Goal: Task Accomplishment & Management: Manage account settings

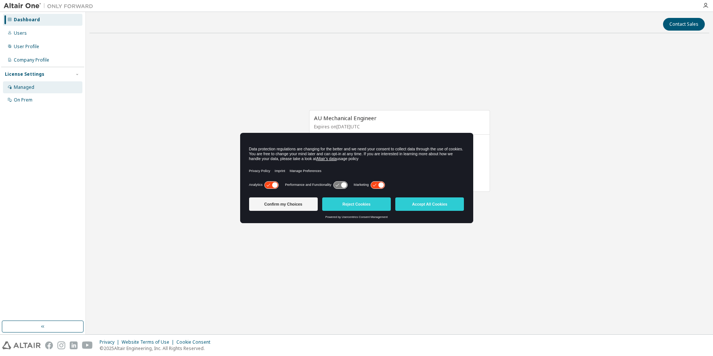
click at [28, 91] on div "Managed" at bounding box center [42, 87] width 79 height 12
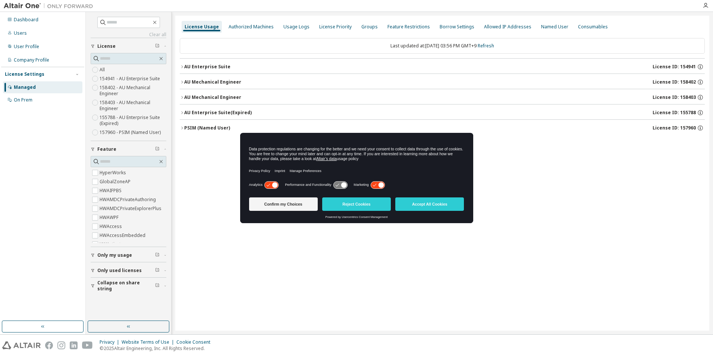
click at [526, 177] on div "License Usage Authorized Machines Usage Logs License Priority Groups Feature Re…" at bounding box center [442, 173] width 534 height 315
drag, startPoint x: 427, startPoint y: 142, endPoint x: 456, endPoint y: 173, distance: 42.3
click at [456, 173] on div "Data protection regulations are changing for the better and we need your consen…" at bounding box center [356, 161] width 215 height 38
drag, startPoint x: 456, startPoint y: 173, endPoint x: 524, endPoint y: 167, distance: 68.6
click at [524, 167] on div "License Usage Authorized Machines Usage Logs License Priority Groups Feature Re…" at bounding box center [442, 173] width 534 height 315
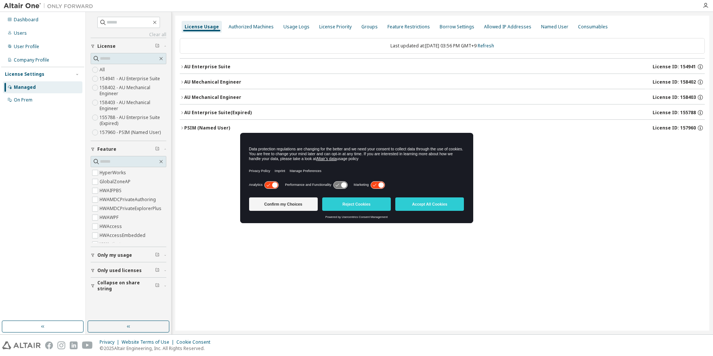
click at [619, 63] on button "AU Enterprise Suite License ID: 154941" at bounding box center [442, 67] width 525 height 16
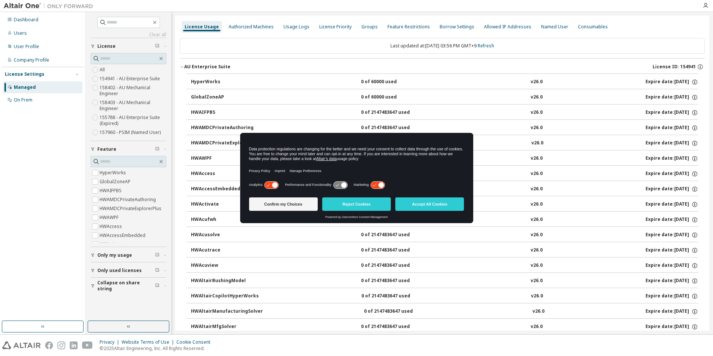
click at [228, 63] on button "AU Enterprise Suite License ID: 154941" at bounding box center [442, 67] width 525 height 16
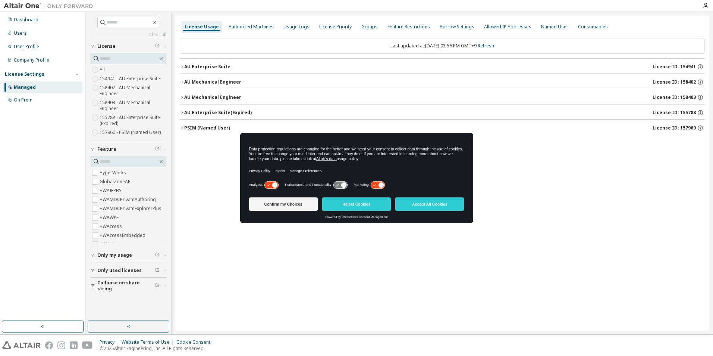
drag, startPoint x: 281, startPoint y: 138, endPoint x: 314, endPoint y: 162, distance: 40.1
click at [314, 162] on div "Data protection regulations are changing for the better and we need your consen…" at bounding box center [356, 156] width 233 height 47
click at [476, 169] on div "License Usage Authorized Machines Usage Logs License Priority Groups Feature Re…" at bounding box center [442, 173] width 534 height 315
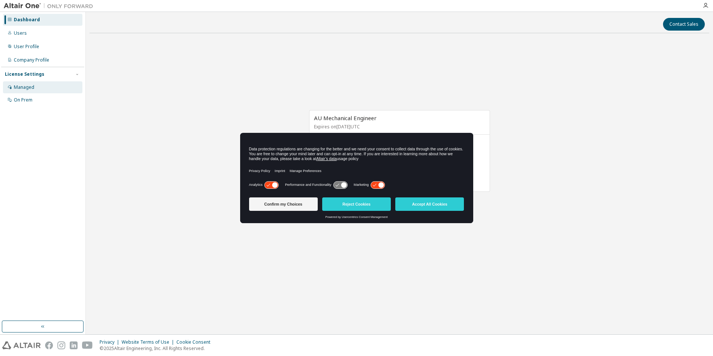
click at [40, 87] on div "Managed" at bounding box center [42, 87] width 79 height 12
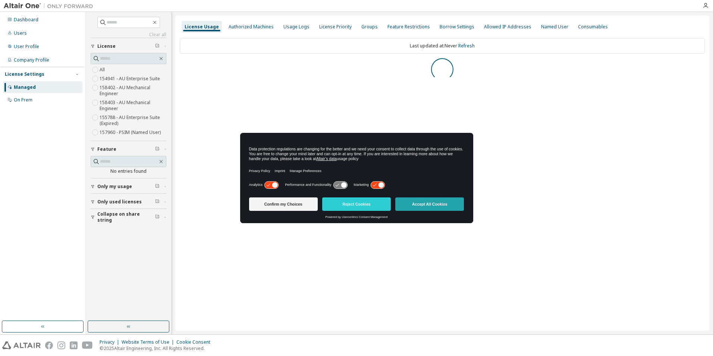
click at [449, 206] on button "Accept All Cookies" at bounding box center [430, 203] width 69 height 13
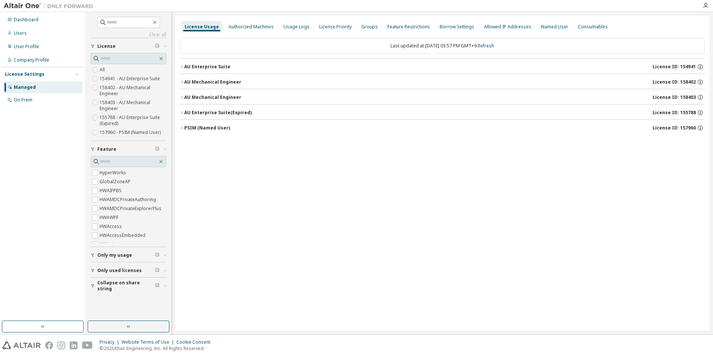
click at [220, 67] on div "AU Enterprise Suite" at bounding box center [207, 67] width 46 height 6
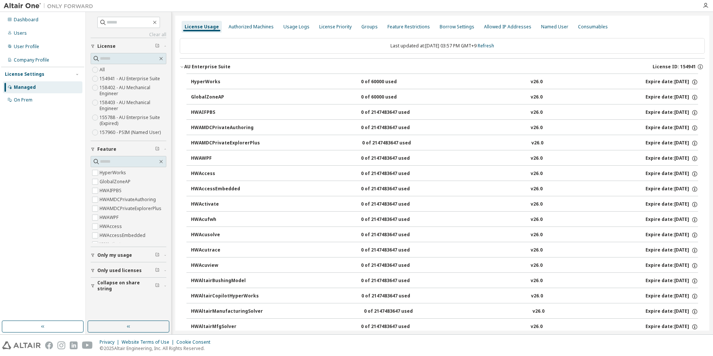
drag, startPoint x: 181, startPoint y: 68, endPoint x: 188, endPoint y: 77, distance: 12.2
click at [181, 68] on icon "button" at bounding box center [182, 67] width 4 height 4
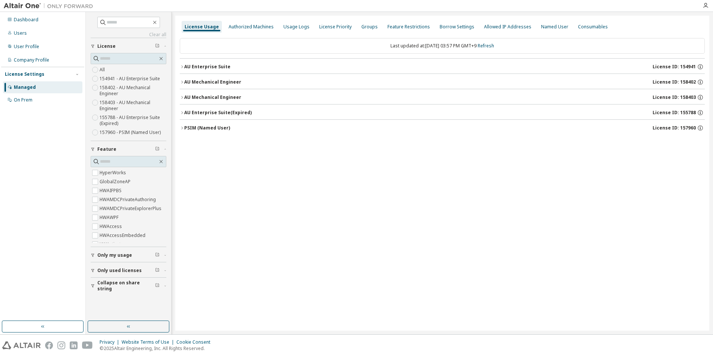
click at [208, 65] on div "AU Enterprise Suite" at bounding box center [207, 67] width 46 height 6
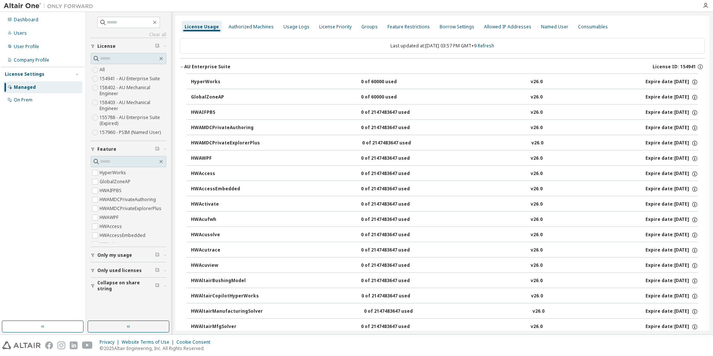
click at [181, 66] on icon "button" at bounding box center [182, 67] width 4 height 4
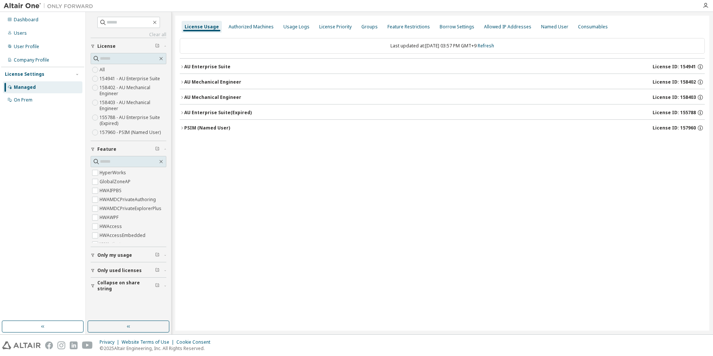
click at [215, 80] on div "AU Mechanical Engineer" at bounding box center [212, 82] width 57 height 6
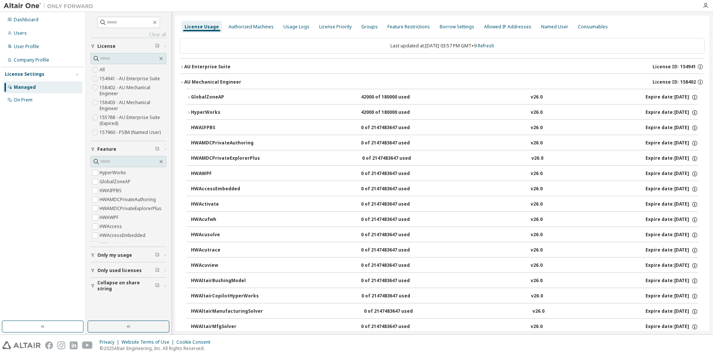
click at [183, 82] on icon "button" at bounding box center [182, 82] width 4 height 4
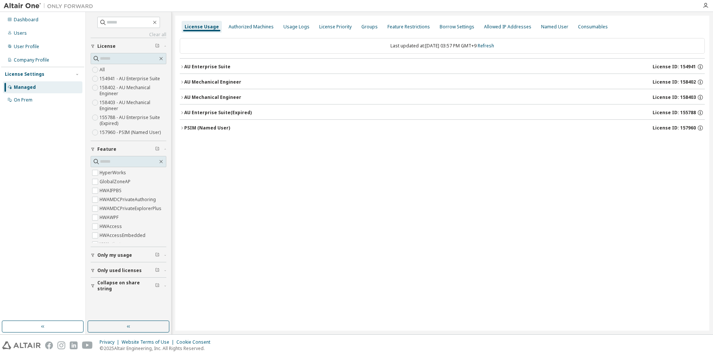
click at [187, 96] on div "AU Mechanical Engineer" at bounding box center [212, 97] width 57 height 6
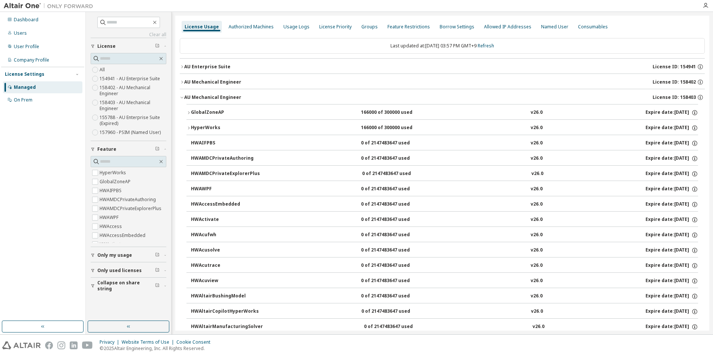
click at [183, 97] on icon "button" at bounding box center [182, 97] width 4 height 4
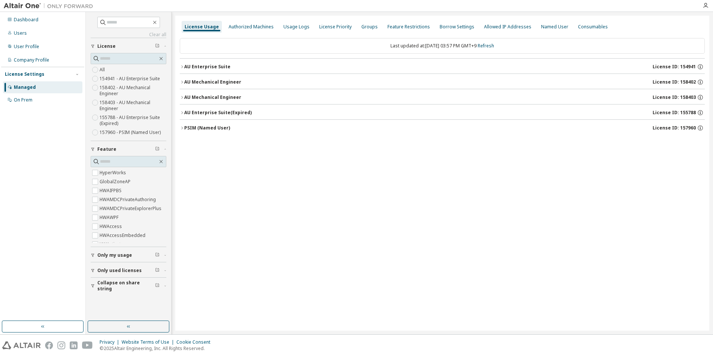
click at [182, 96] on icon "button" at bounding box center [182, 97] width 4 height 4
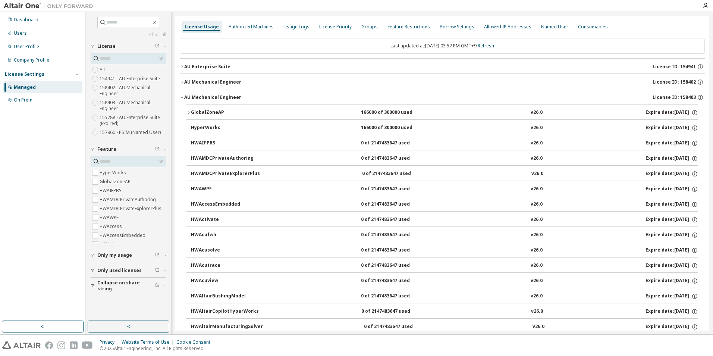
click at [184, 96] on div "AU Mechanical Engineer" at bounding box center [212, 97] width 57 height 6
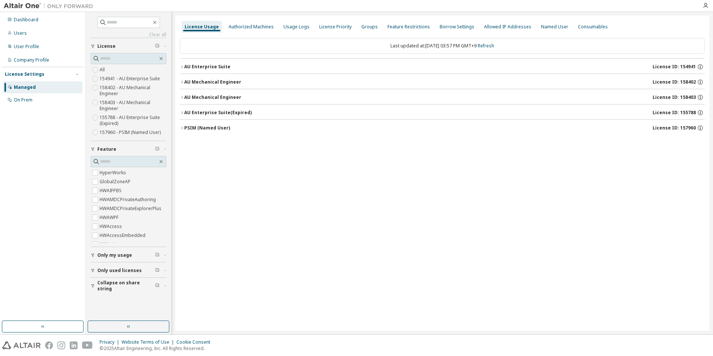
click at [199, 84] on div "AU Mechanical Engineer" at bounding box center [212, 82] width 57 height 6
